Goal: Information Seeking & Learning: Check status

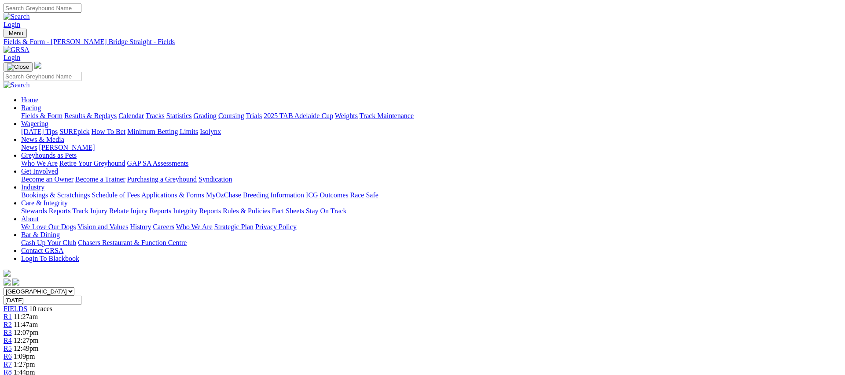
click at [358, 112] on link "Weights" at bounding box center [346, 115] width 23 height 7
